Goal: Task Accomplishment & Management: Manage account settings

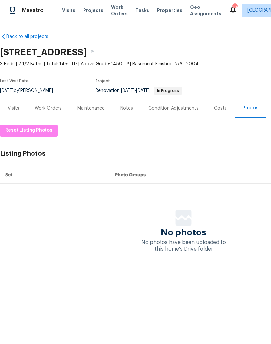
click at [52, 107] on div "Work Orders" at bounding box center [48, 108] width 27 height 7
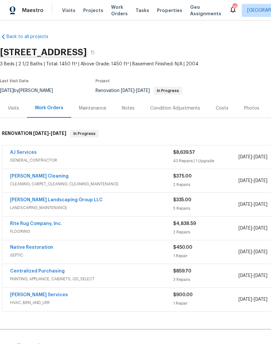
click at [30, 153] on link "AJ Services" at bounding box center [23, 152] width 27 height 5
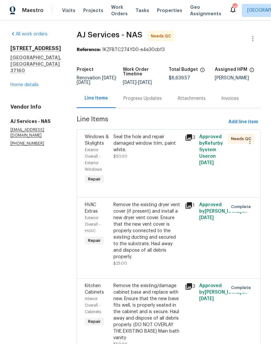
click at [127, 143] on div "Seal the hole and repair damaged window trim, paint white." at bounding box center [147, 144] width 68 height 20
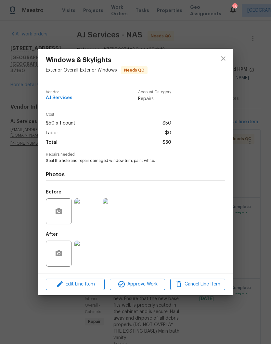
click at [93, 252] on img at bounding box center [87, 254] width 26 height 26
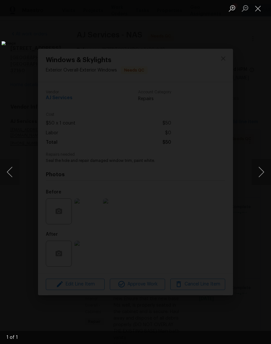
click at [259, 11] on button "Close lightbox" at bounding box center [258, 8] width 13 height 11
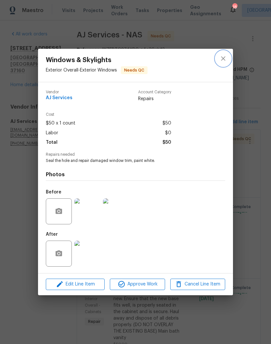
click at [224, 59] on icon "close" at bounding box center [223, 59] width 4 height 4
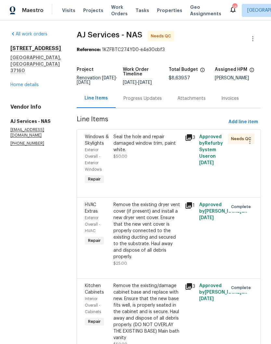
click at [150, 146] on div "Seal the hole and repair damaged window trim, paint white." at bounding box center [147, 144] width 68 height 20
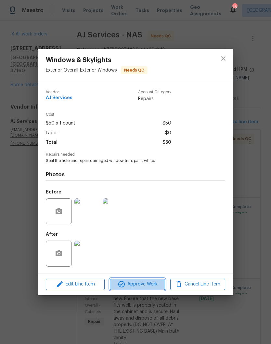
click at [150, 285] on span "Approve Work" at bounding box center [137, 284] width 51 height 8
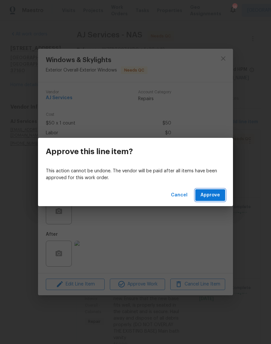
click at [214, 198] on span "Approve" at bounding box center [211, 195] width 20 height 8
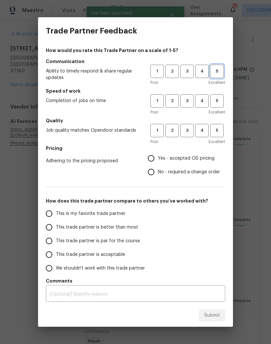
click at [223, 70] on button "5" at bounding box center [216, 71] width 13 height 13
click at [190, 100] on span "3" at bounding box center [187, 100] width 12 height 7
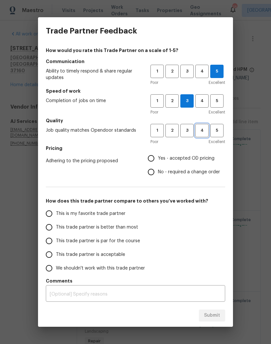
click at [204, 131] on span "4" at bounding box center [202, 130] width 12 height 7
click at [201, 101] on span "4" at bounding box center [202, 100] width 12 height 7
click at [53, 228] on input "This trade partner is better than most" at bounding box center [49, 227] width 14 height 14
radio input "true"
click at [155, 174] on input "No - required a change order" at bounding box center [151, 172] width 14 height 14
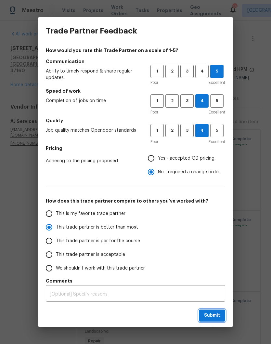
click at [218, 313] on span "Submit" at bounding box center [212, 315] width 16 height 8
radio input "false"
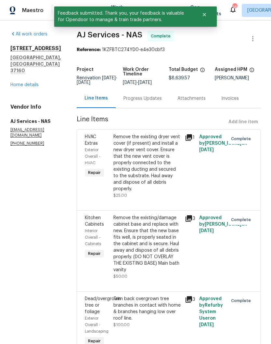
click at [33, 83] on link "Home details" at bounding box center [24, 85] width 28 height 5
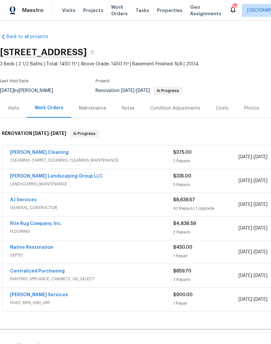
click at [41, 154] on link "Soledad Cleaning" at bounding box center [39, 152] width 59 height 5
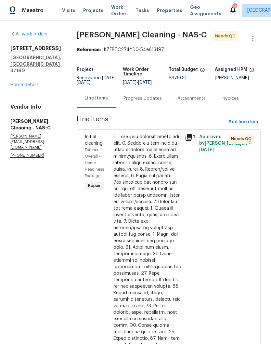
click at [152, 102] on div "Progress Updates" at bounding box center [143, 98] width 38 height 7
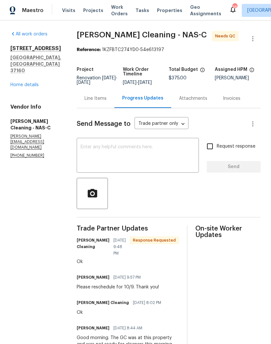
click at [102, 102] on div "Line Items" at bounding box center [96, 98] width 22 height 7
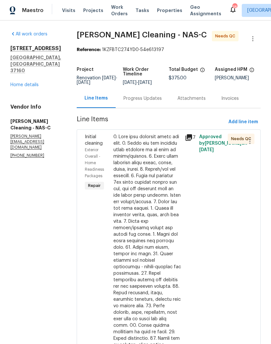
click at [144, 142] on div at bounding box center [147, 290] width 68 height 312
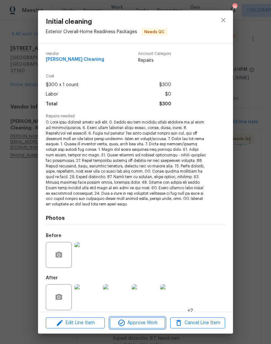
click at [144, 323] on span "Approve Work" at bounding box center [137, 323] width 51 height 8
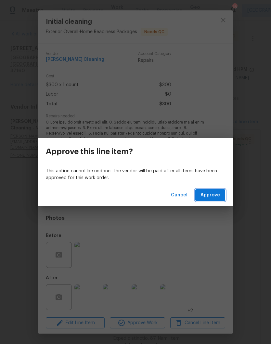
click at [216, 196] on span "Approve" at bounding box center [211, 195] width 20 height 8
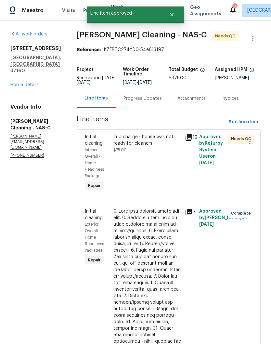
click at [155, 144] on div "Trip charge - house was not ready for cleaners" at bounding box center [147, 140] width 68 height 13
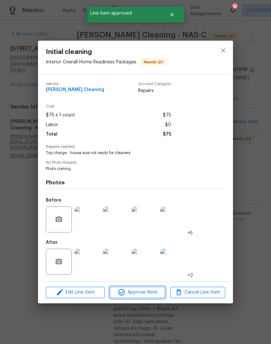
click at [150, 294] on span "Approve Work" at bounding box center [137, 292] width 51 height 8
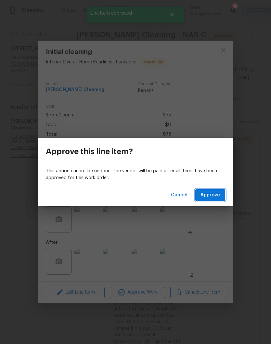
click at [213, 196] on span "Approve" at bounding box center [211, 195] width 20 height 8
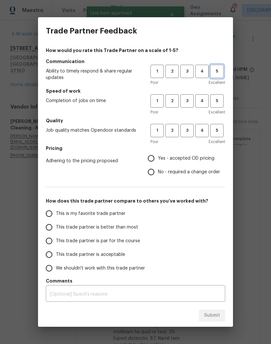
click at [220, 73] on span "5" at bounding box center [217, 71] width 12 height 7
click at [219, 100] on span "5" at bounding box center [217, 100] width 12 height 7
click at [219, 132] on span "5" at bounding box center [217, 130] width 12 height 7
click at [154, 159] on input "Yes - accepted OD pricing" at bounding box center [151, 159] width 14 height 14
radio input "true"
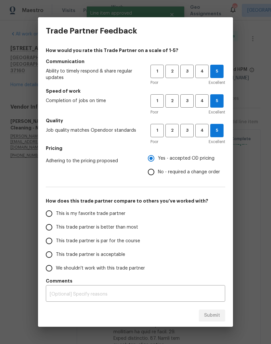
click at [54, 214] on input "This is my favorite trade partner" at bounding box center [49, 214] width 14 height 14
click at [216, 315] on span "Submit" at bounding box center [212, 315] width 16 height 8
radio input "true"
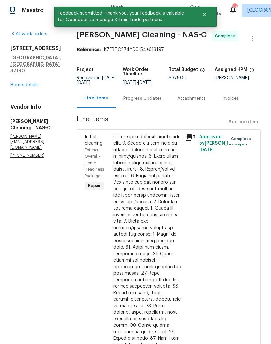
click at [31, 83] on link "Home details" at bounding box center [24, 85] width 28 height 5
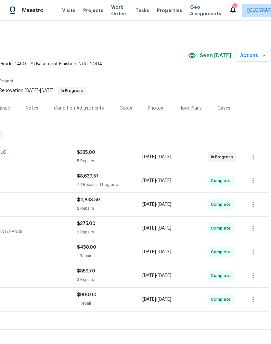
scroll to position [0, 96]
click at [253, 55] on span "Actions" at bounding box center [253, 56] width 26 height 8
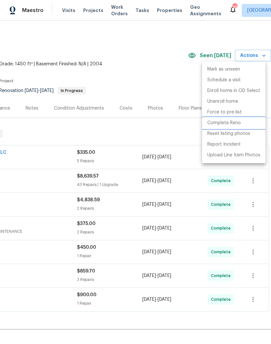
click at [232, 123] on p "Complete Reno" at bounding box center [223, 123] width 33 height 7
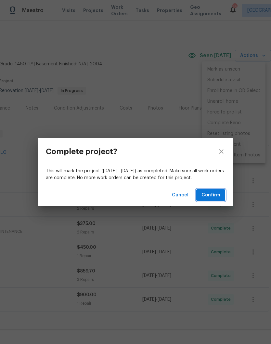
click at [214, 196] on span "Confirm" at bounding box center [211, 195] width 19 height 8
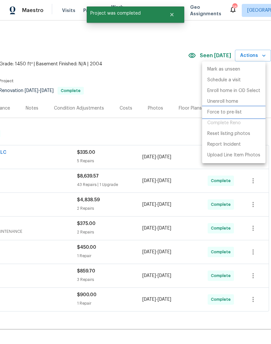
click at [231, 112] on p "Force to pre-list" at bounding box center [224, 112] width 34 height 7
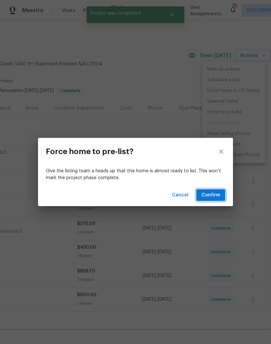
click at [212, 194] on span "Confirm" at bounding box center [211, 195] width 19 height 8
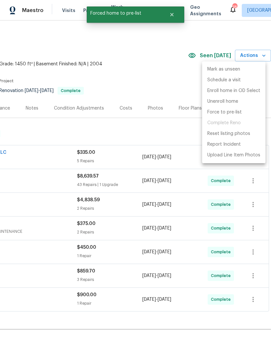
click at [170, 82] on div at bounding box center [135, 172] width 271 height 344
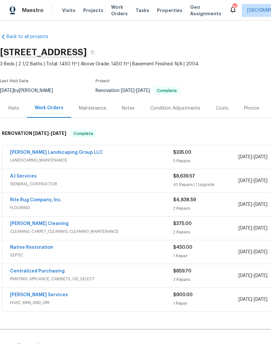
scroll to position [0, 0]
click at [131, 108] on div "Notes" at bounding box center [128, 108] width 13 height 7
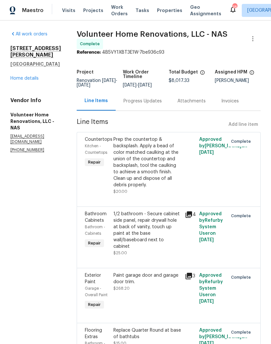
click at [33, 76] on link "Home details" at bounding box center [24, 78] width 28 height 5
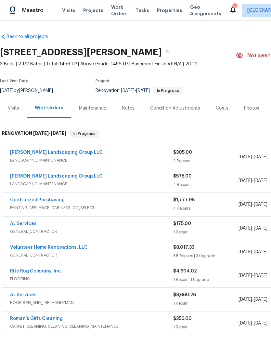
click at [62, 150] on link "[PERSON_NAME] Landscaping Group LLC" at bounding box center [56, 152] width 93 height 5
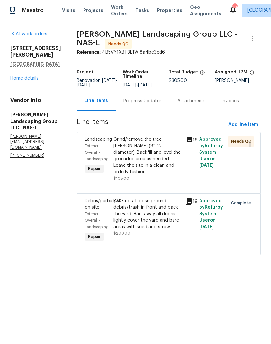
click at [164, 145] on div "Grind/remove the tree [PERSON_NAME] (8''-12'' diameter). Backfill and level the…" at bounding box center [147, 155] width 68 height 39
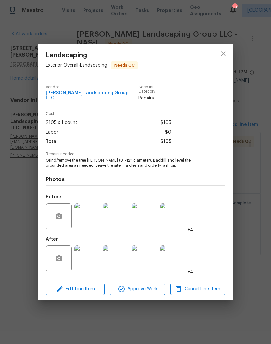
click at [91, 259] on img at bounding box center [87, 258] width 26 height 26
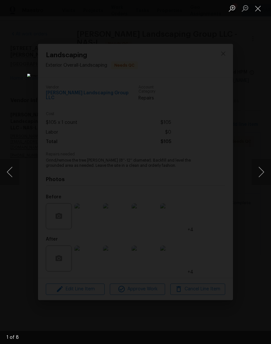
click at [263, 171] on button "Next image" at bounding box center [262, 172] width 20 height 26
click at [262, 174] on button "Next image" at bounding box center [262, 172] width 20 height 26
click at [263, 172] on button "Next image" at bounding box center [262, 172] width 20 height 26
click at [265, 173] on button "Next image" at bounding box center [262, 172] width 20 height 26
click at [263, 175] on button "Next image" at bounding box center [262, 172] width 20 height 26
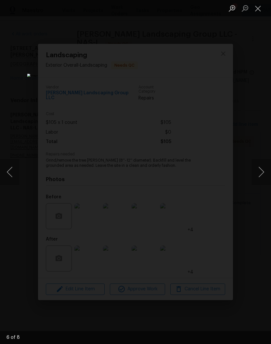
click at [262, 173] on button "Next image" at bounding box center [262, 172] width 20 height 26
click at [262, 176] on button "Next image" at bounding box center [262, 172] width 20 height 26
click at [262, 175] on button "Next image" at bounding box center [262, 172] width 20 height 26
click at [260, 9] on button "Close lightbox" at bounding box center [258, 8] width 13 height 11
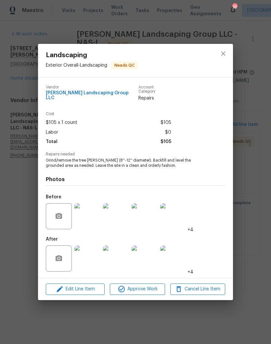
click at [88, 218] on img at bounding box center [87, 216] width 26 height 26
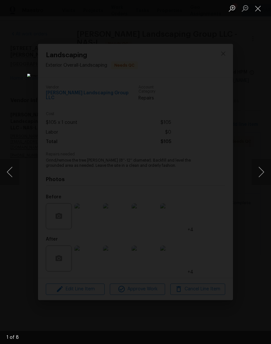
click at [263, 172] on button "Next image" at bounding box center [262, 172] width 20 height 26
click at [264, 174] on button "Next image" at bounding box center [262, 172] width 20 height 26
click at [261, 175] on button "Next image" at bounding box center [262, 172] width 20 height 26
click at [264, 173] on button "Next image" at bounding box center [262, 172] width 20 height 26
click at [263, 174] on button "Next image" at bounding box center [262, 172] width 20 height 26
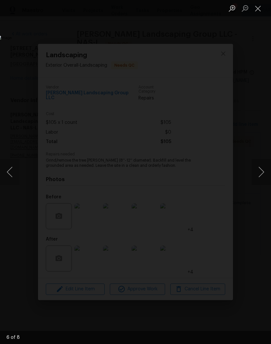
click at [264, 175] on button "Next image" at bounding box center [262, 172] width 20 height 26
click at [259, 11] on button "Close lightbox" at bounding box center [258, 8] width 13 height 11
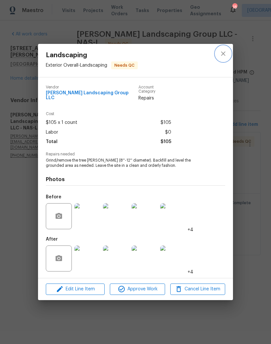
click at [224, 58] on icon "close" at bounding box center [223, 54] width 8 height 8
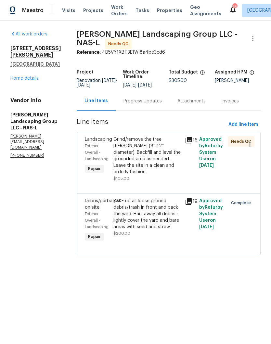
click at [29, 76] on link "Home details" at bounding box center [24, 78] width 28 height 5
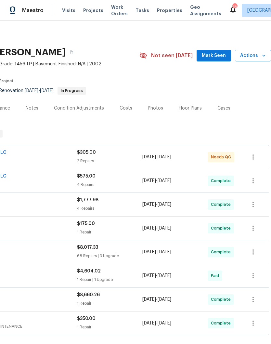
scroll to position [0, 96]
click at [217, 55] on span "Mark Seen" at bounding box center [214, 56] width 24 height 8
click at [254, 55] on span "Actions" at bounding box center [253, 56] width 26 height 8
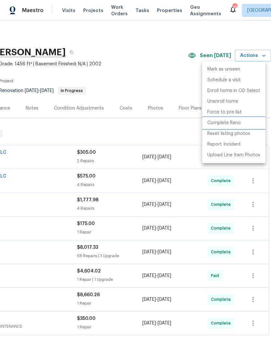
click at [233, 123] on p "Complete Reno" at bounding box center [223, 123] width 33 height 7
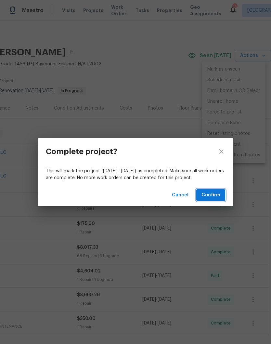
click at [215, 195] on span "Confirm" at bounding box center [211, 195] width 19 height 8
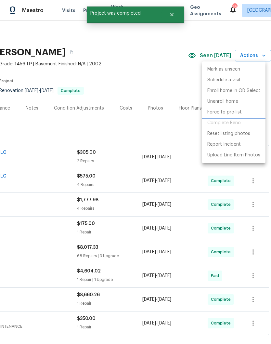
click at [228, 112] on p "Force to pre-list" at bounding box center [224, 112] width 34 height 7
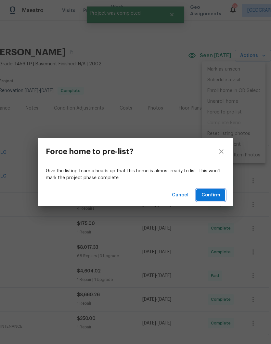
click at [214, 194] on span "Confirm" at bounding box center [211, 195] width 19 height 8
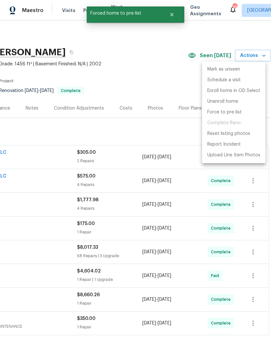
click at [149, 82] on div at bounding box center [135, 172] width 271 height 344
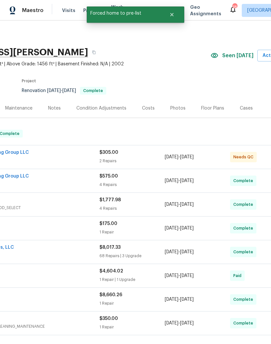
scroll to position [0, 76]
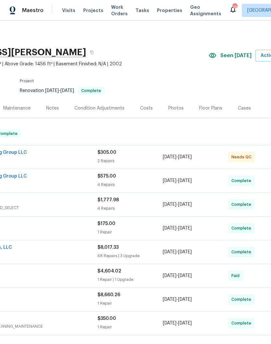
click at [177, 107] on div "Photos" at bounding box center [175, 108] width 15 height 7
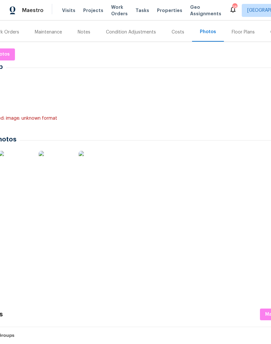
scroll to position [77, 42]
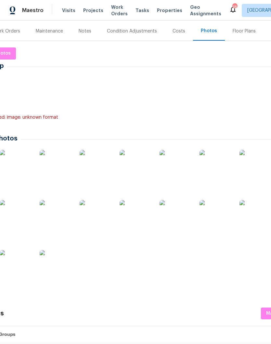
click at [59, 269] on img at bounding box center [56, 266] width 33 height 33
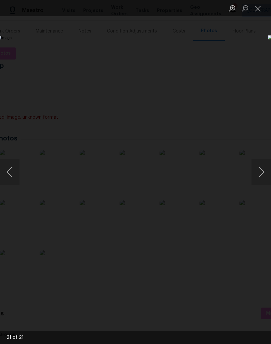
click at [260, 8] on button "Close lightbox" at bounding box center [258, 8] width 13 height 11
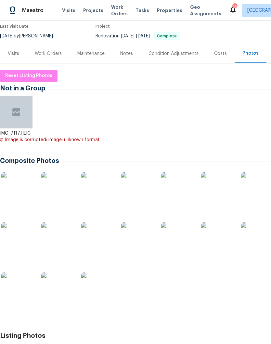
scroll to position [55, 0]
click at [129, 54] on div "Notes" at bounding box center [126, 53] width 13 height 7
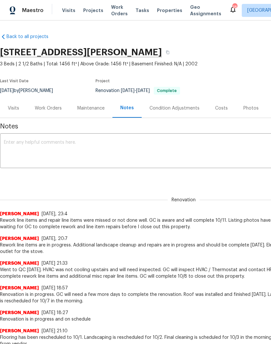
click at [98, 144] on textarea at bounding box center [184, 151] width 360 height 23
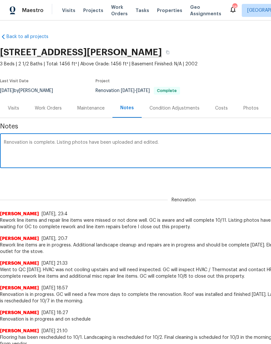
click at [202, 150] on textarea "Renovation is complete. Listing photos have been uploaded and edited." at bounding box center [184, 151] width 360 height 23
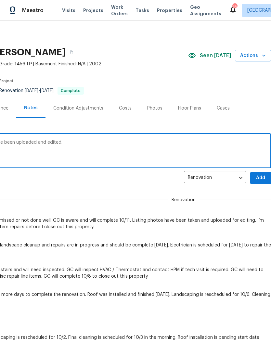
scroll to position [0, 96]
type textarea "Renovation is complete. Listing photos have been uploaded and edited."
click at [262, 179] on span "Add" at bounding box center [261, 178] width 10 height 8
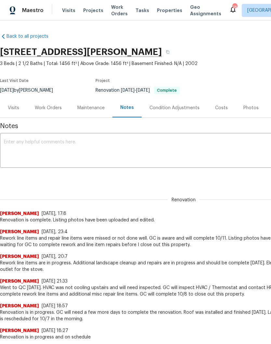
scroll to position [0, 0]
click at [51, 109] on div "Work Orders" at bounding box center [48, 108] width 27 height 7
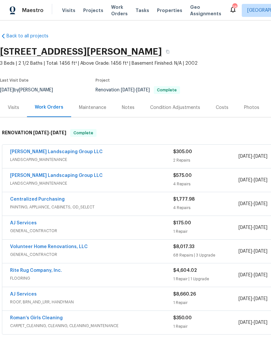
scroll to position [1, 0]
click at [68, 154] on link "[PERSON_NAME] Landscaping Group LLC" at bounding box center [56, 152] width 93 height 5
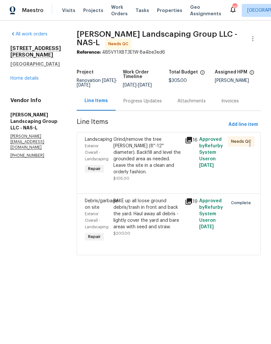
click at [160, 212] on div "RAKE up all loose ground debris/trash in front and back the yard. Haul away all…" at bounding box center [147, 214] width 68 height 33
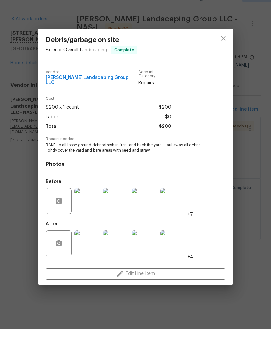
click at [91, 245] on img at bounding box center [87, 258] width 26 height 26
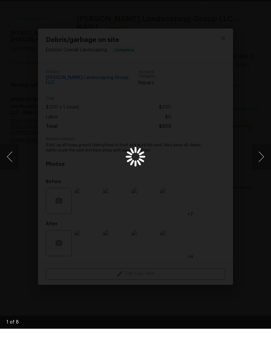
scroll to position [0, 0]
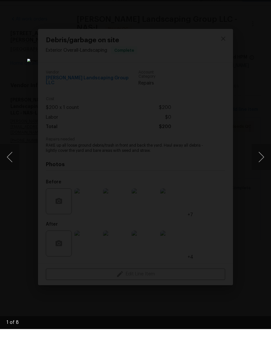
click at [261, 13] on div "Lightbox" at bounding box center [135, 172] width 271 height 344
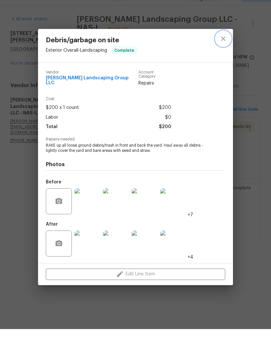
click at [223, 50] on icon "close" at bounding box center [223, 54] width 8 height 8
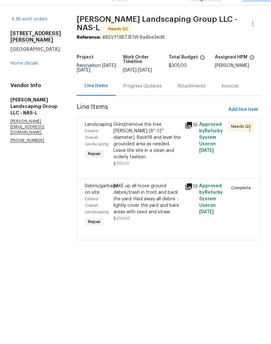
scroll to position [0, 0]
click at [32, 76] on link "Home details" at bounding box center [24, 78] width 28 height 5
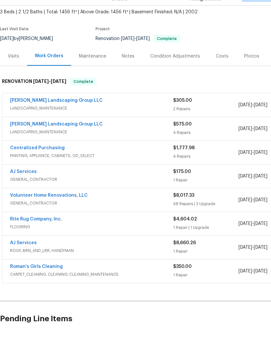
scroll to position [37, 0]
click at [65, 137] on link "[PERSON_NAME] Landscaping Group LLC" at bounding box center [56, 139] width 93 height 5
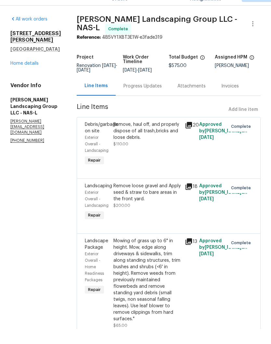
click at [163, 136] on div "Remove, haul off, and properly dispose of all trash,bricks and loose debris." at bounding box center [147, 146] width 68 height 20
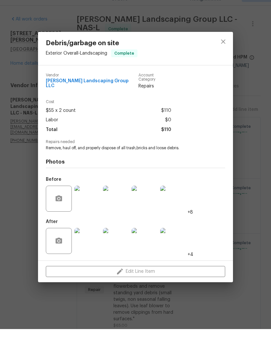
click at [91, 243] on img at bounding box center [87, 256] width 26 height 26
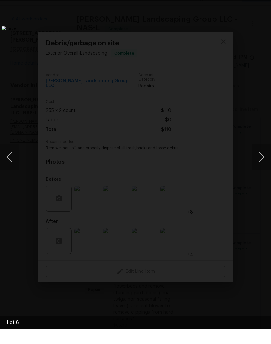
click at [263, 159] on button "Next image" at bounding box center [262, 172] width 20 height 26
click at [262, 159] on button "Next image" at bounding box center [262, 172] width 20 height 26
click at [263, 159] on button "Next image" at bounding box center [262, 172] width 20 height 26
click at [266, 2] on div "Lightbox" at bounding box center [135, 172] width 271 height 344
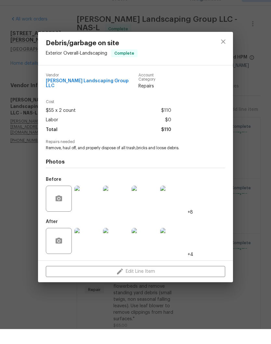
click at [264, 3] on div "Debris/garbage on site Exterior Overall - Landscaping Complete Vendor [PERSON_N…" at bounding box center [135, 172] width 271 height 344
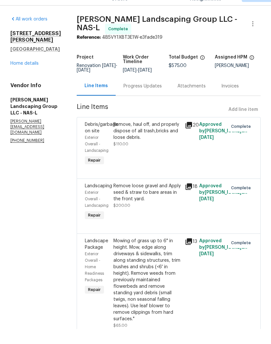
click at [33, 76] on link "Home details" at bounding box center [24, 78] width 28 height 5
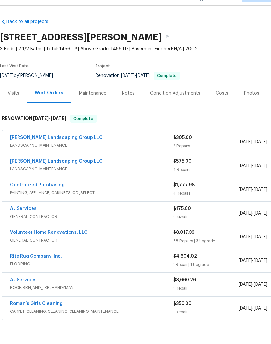
click at [75, 150] on link "[PERSON_NAME] Landscaping Group LLC" at bounding box center [56, 152] width 93 height 5
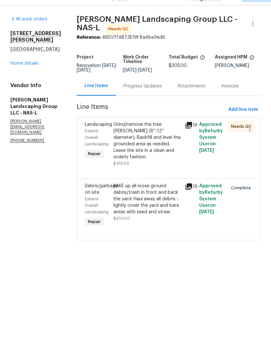
click at [163, 136] on div "Grind/remove the tree [PERSON_NAME] (8''-12'' diameter). Backfill and level the…" at bounding box center [147, 155] width 68 height 39
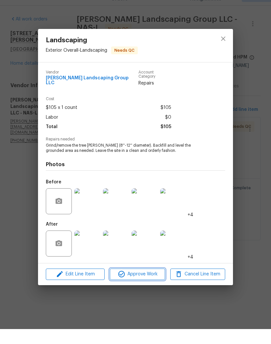
click at [149, 285] on span "Approve Work" at bounding box center [137, 289] width 51 height 8
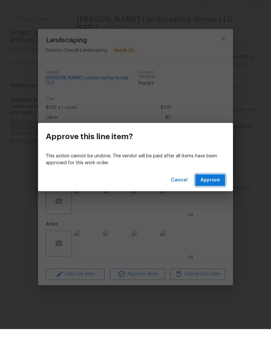
click at [219, 191] on span "Approve" at bounding box center [211, 195] width 20 height 8
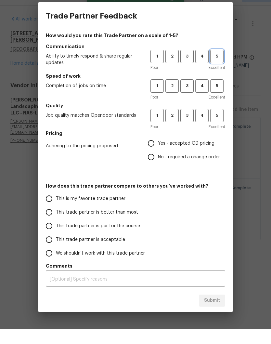
click at [219, 68] on span "5" at bounding box center [217, 71] width 12 height 7
click at [205, 97] on span "4" at bounding box center [202, 100] width 12 height 7
click at [221, 97] on span "5" at bounding box center [217, 100] width 12 height 7
click at [206, 127] on span "4" at bounding box center [202, 130] width 12 height 7
click at [155, 152] on input "Yes - accepted OD pricing" at bounding box center [151, 159] width 14 height 14
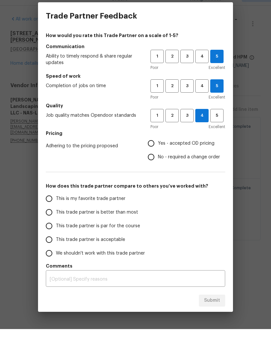
radio input "true"
click at [52, 207] on input "This is my favorite trade partner" at bounding box center [49, 214] width 14 height 14
click at [216, 311] on span "Submit" at bounding box center [212, 315] width 16 height 8
radio input "true"
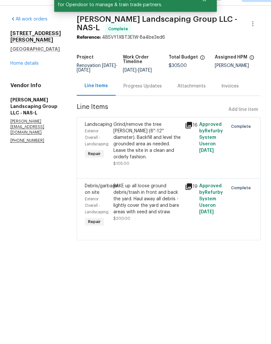
click at [27, 76] on link "Home details" at bounding box center [24, 78] width 28 height 5
